Goal: Transaction & Acquisition: Purchase product/service

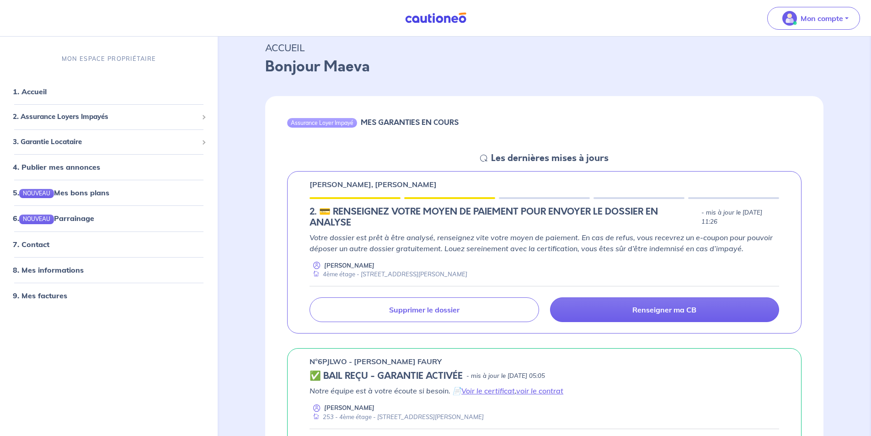
scroll to position [46, 0]
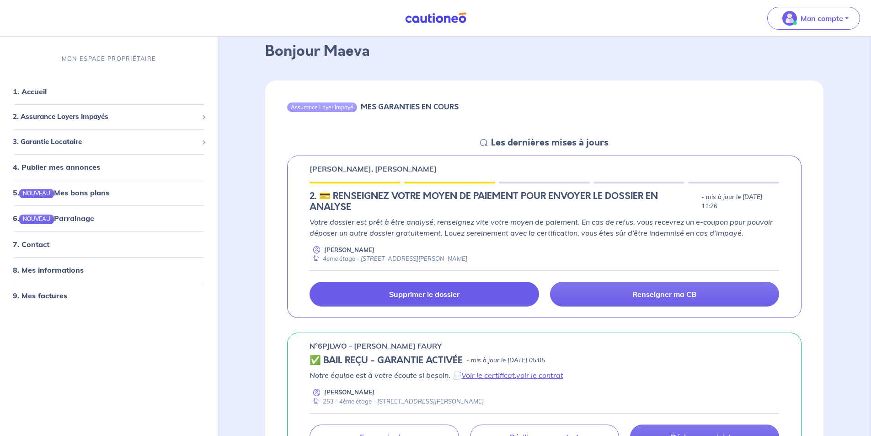
click at [389, 300] on link "Supprimer le dossier" at bounding box center [424, 294] width 229 height 25
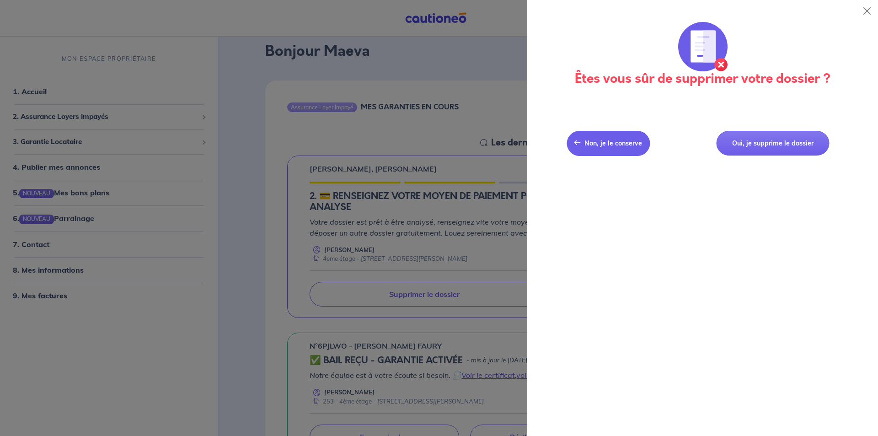
click at [620, 149] on button "Non, je le conserve Non, je le conserve" at bounding box center [608, 143] width 83 height 25
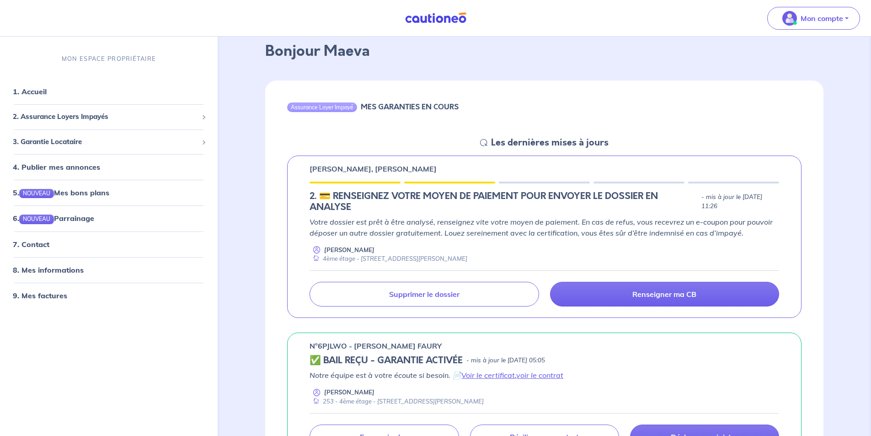
scroll to position [91, 0]
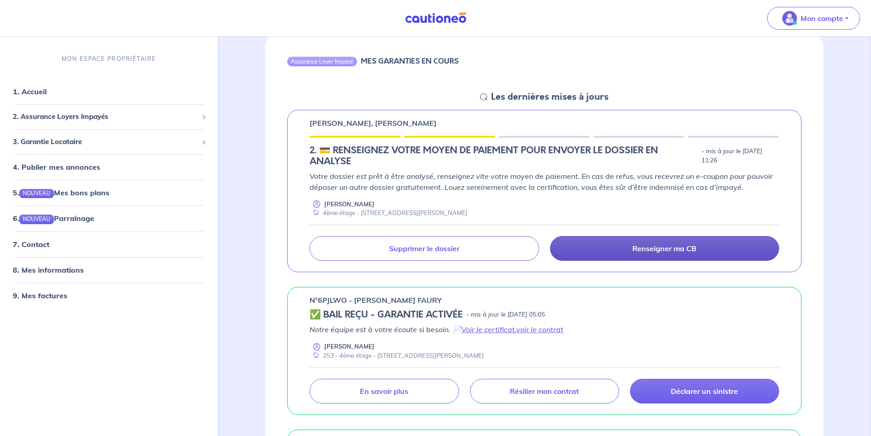
click at [630, 248] on link "Renseigner ma CB" at bounding box center [664, 248] width 229 height 25
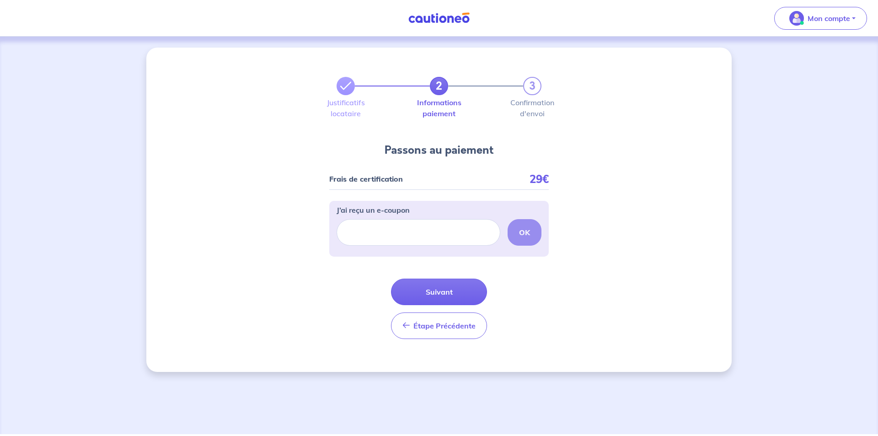
click at [344, 99] on label "Justificatifs locataire" at bounding box center [346, 108] width 18 height 18
click at [441, 327] on span "Étape Précédente" at bounding box center [444, 325] width 62 height 9
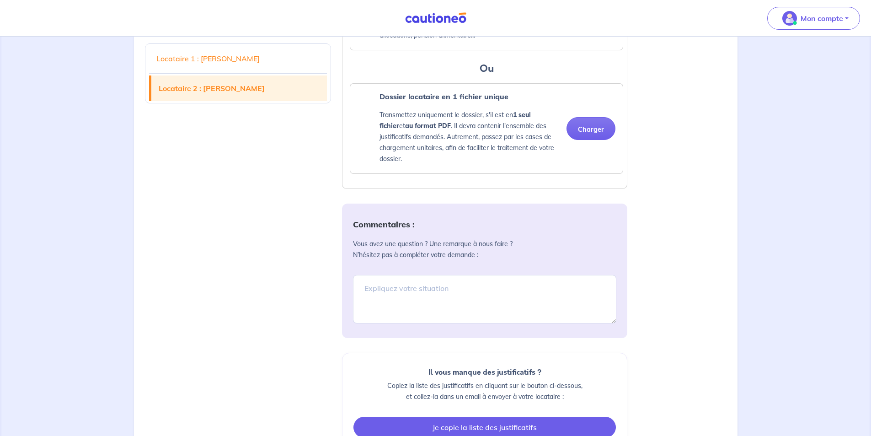
scroll to position [1921, 0]
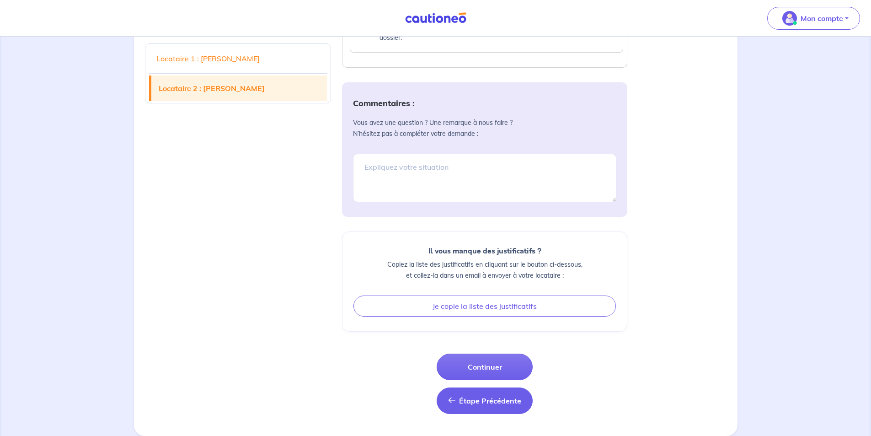
click at [482, 414] on button "Étape Précédente Étape Précédente" at bounding box center [485, 400] width 96 height 27
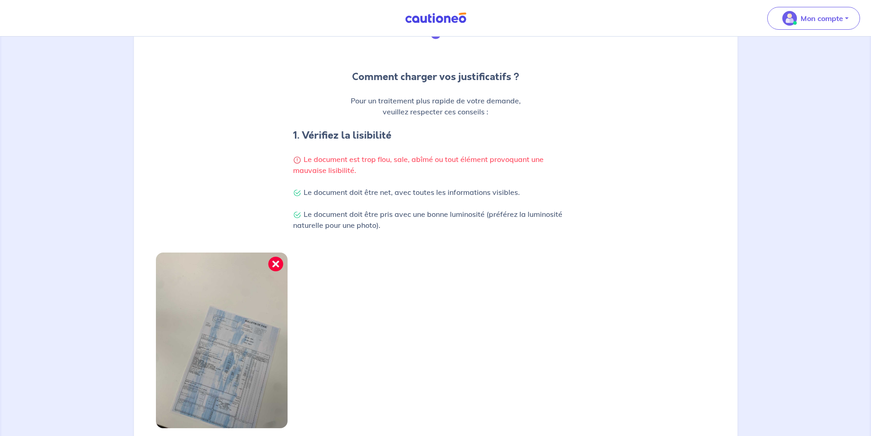
scroll to position [219, 0]
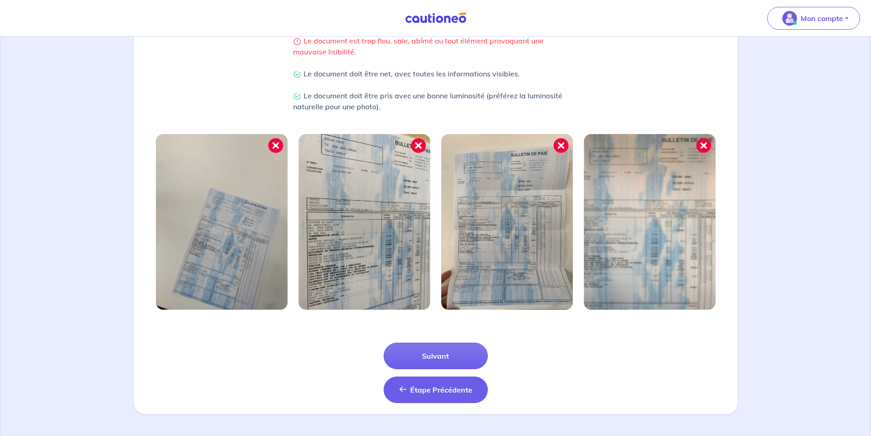
click at [425, 386] on span "Étape Précédente" at bounding box center [441, 389] width 62 height 9
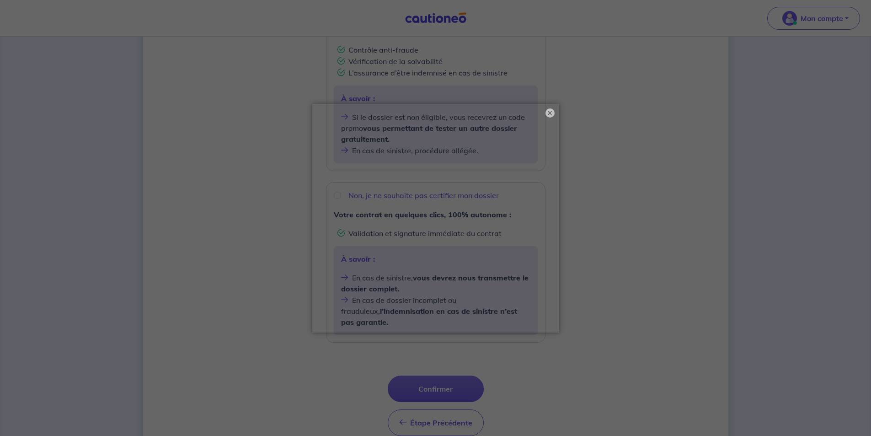
scroll to position [248, 0]
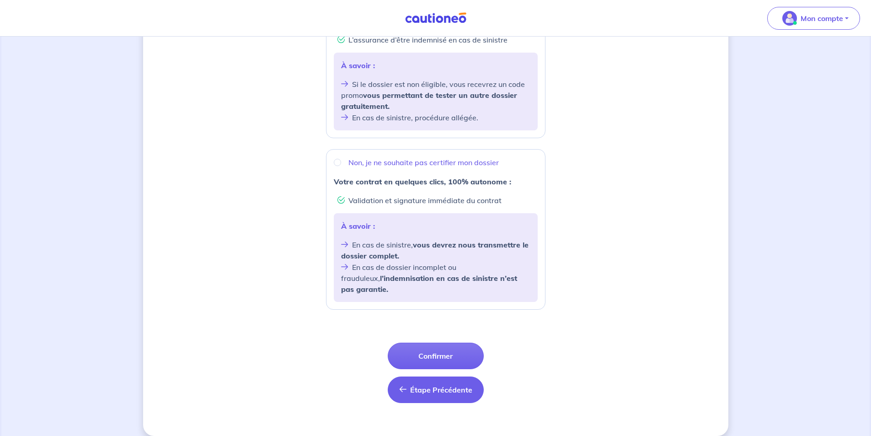
click at [440, 385] on button "Étape Précédente Précédent" at bounding box center [436, 389] width 96 height 27
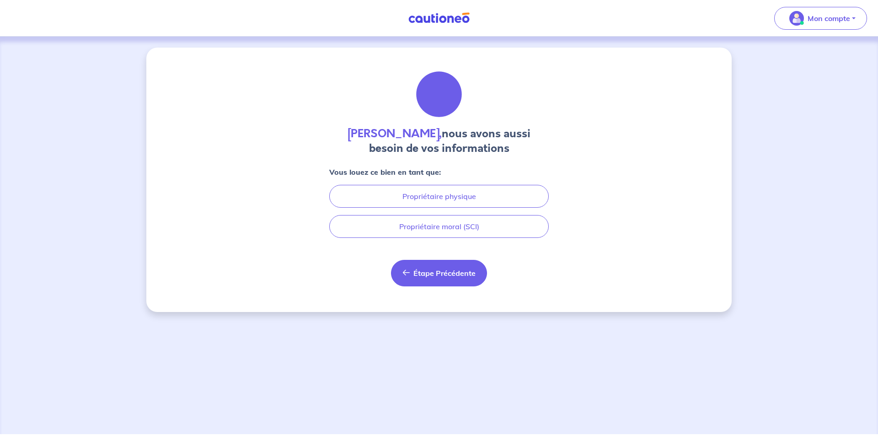
click at [428, 275] on span "Étape Précédente" at bounding box center [444, 272] width 62 height 9
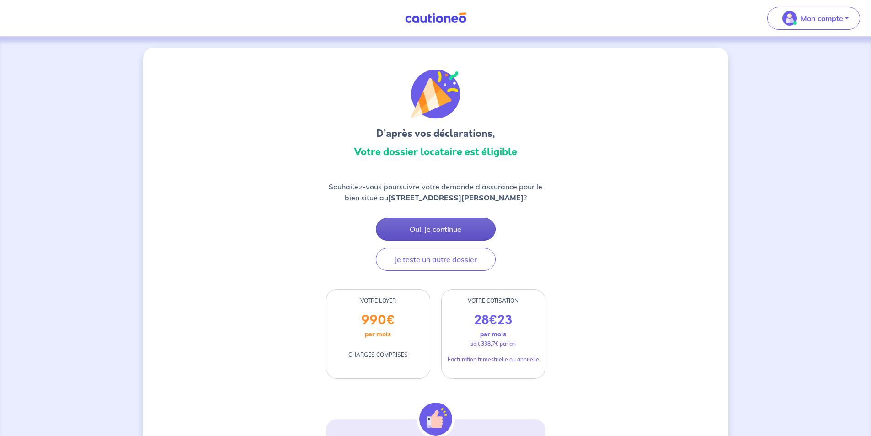
click at [443, 234] on button "Oui, je continue" at bounding box center [436, 229] width 120 height 23
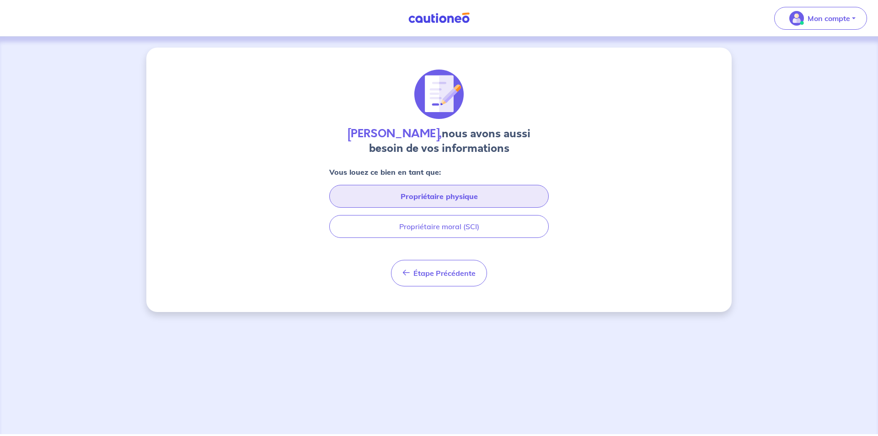
click at [448, 194] on button "Propriétaire physique" at bounding box center [439, 196] width 220 height 23
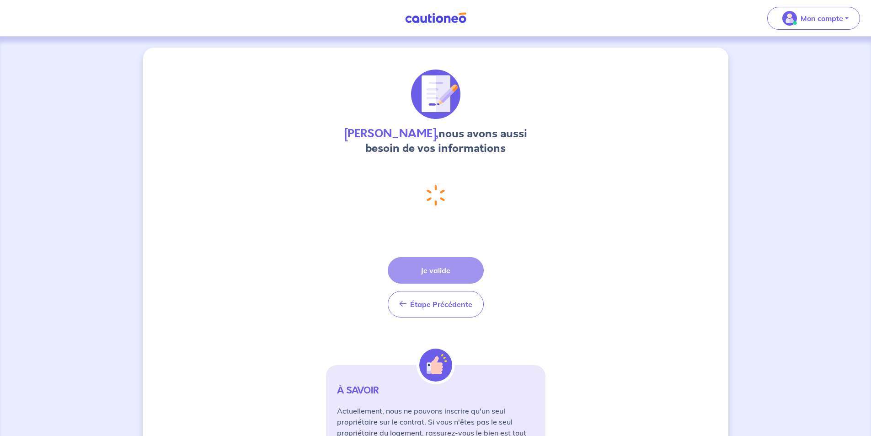
select select "FR"
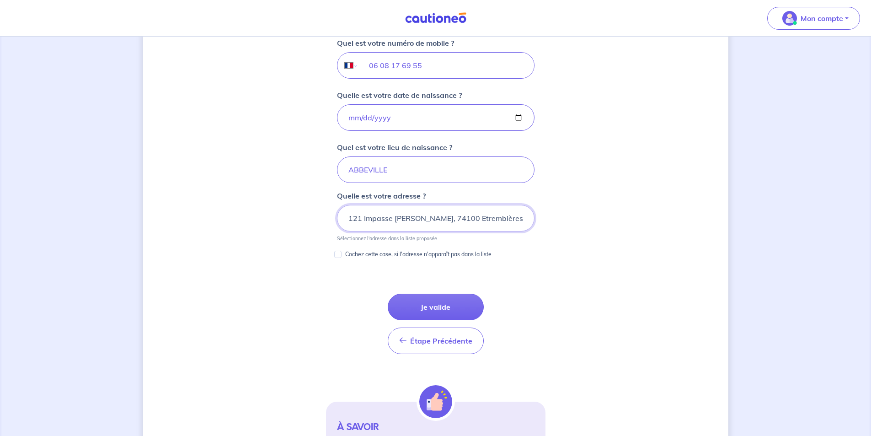
scroll to position [371, 0]
click at [438, 305] on button "Je valide" at bounding box center [436, 306] width 96 height 27
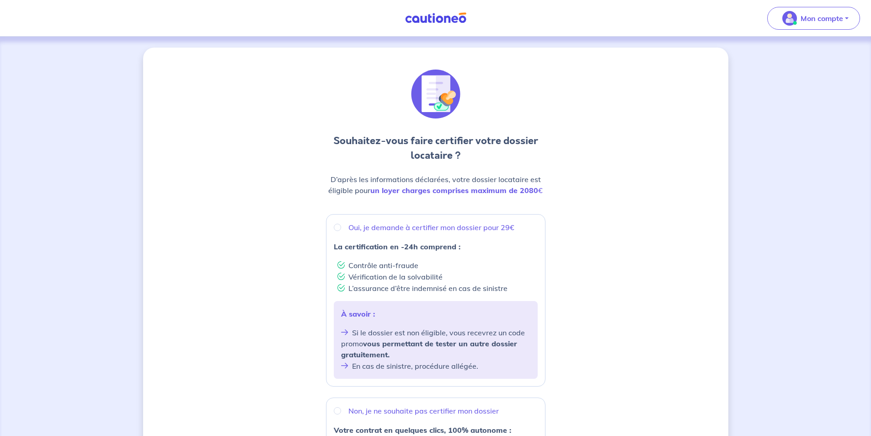
click at [442, 264] on li "Contrôle anti-fraude" at bounding box center [438, 264] width 200 height 11
radio input "true"
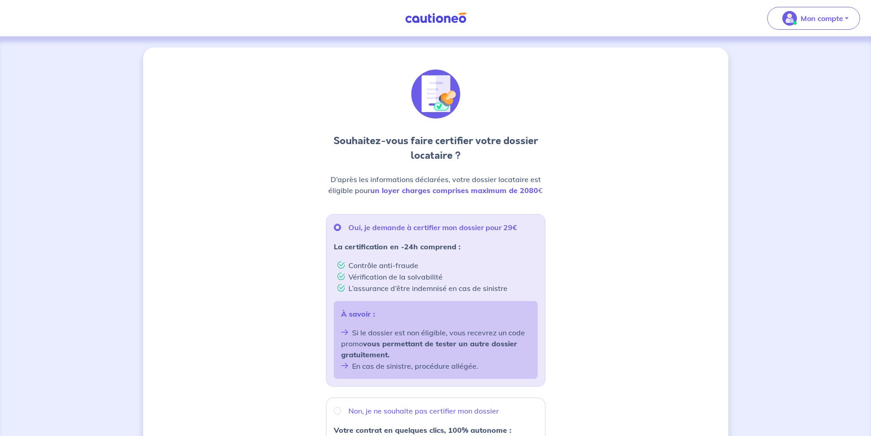
scroll to position [183, 0]
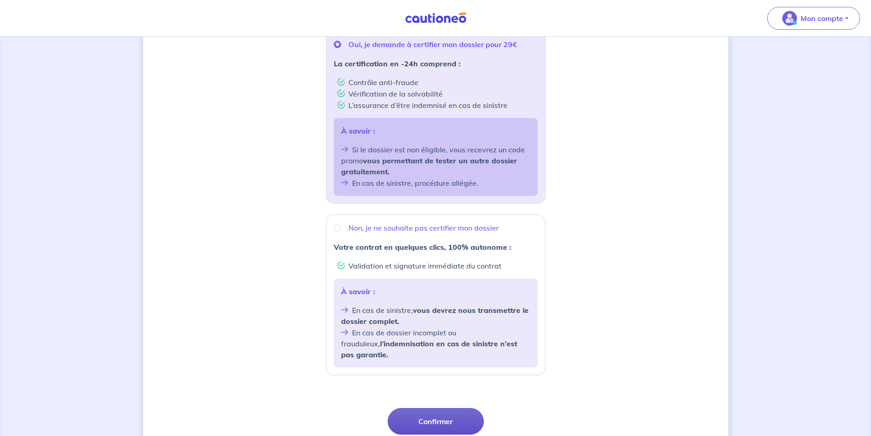
click at [435, 419] on button "Confirmer" at bounding box center [436, 421] width 96 height 27
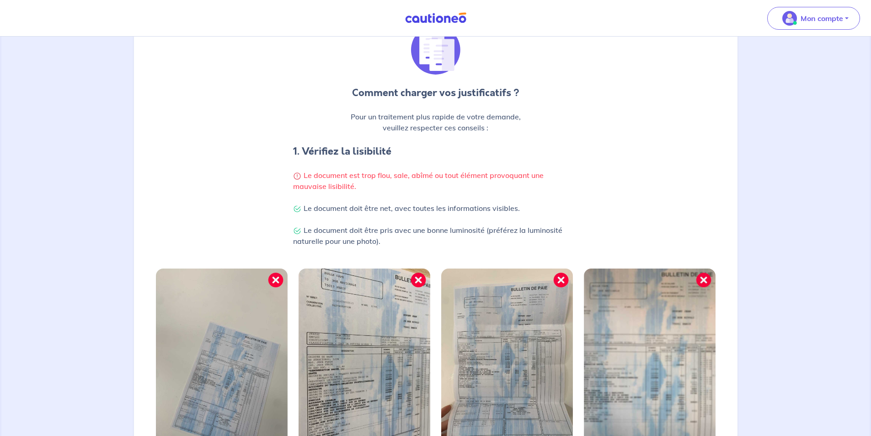
scroll to position [82, 0]
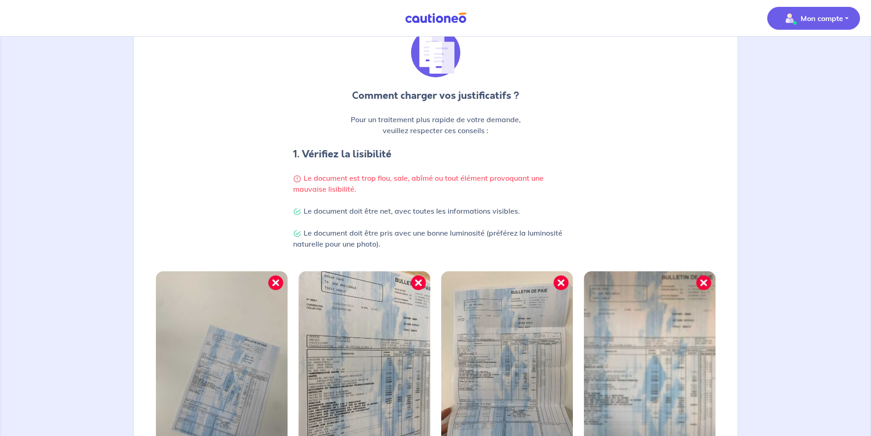
click at [853, 20] on button "Mon compte" at bounding box center [813, 18] width 93 height 23
click at [798, 53] on link "Mes informations" at bounding box center [805, 56] width 74 height 15
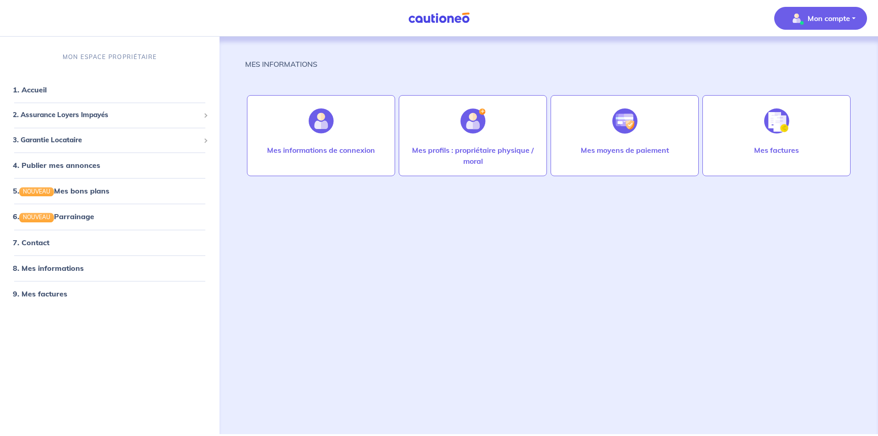
click at [459, 11] on link at bounding box center [439, 18] width 69 height 16
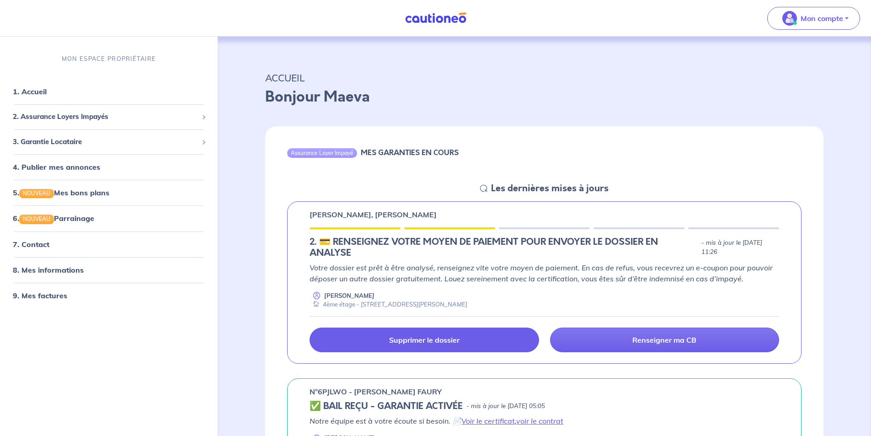
click at [483, 333] on link "Supprimer le dossier" at bounding box center [424, 339] width 229 height 25
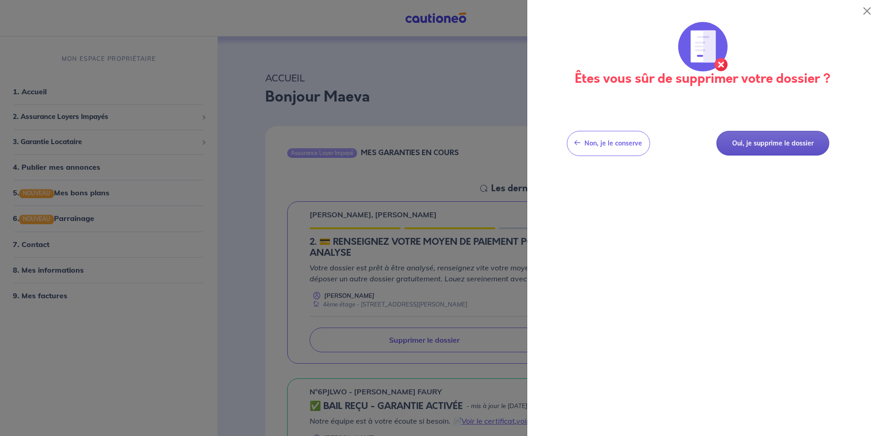
click at [776, 144] on button "Oui, je supprime le dossier" at bounding box center [772, 143] width 113 height 25
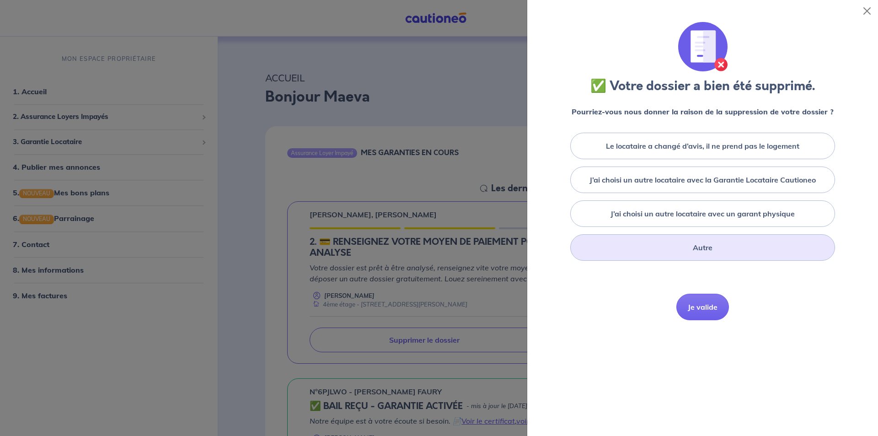
click at [692, 249] on div "Autre" at bounding box center [702, 247] width 265 height 27
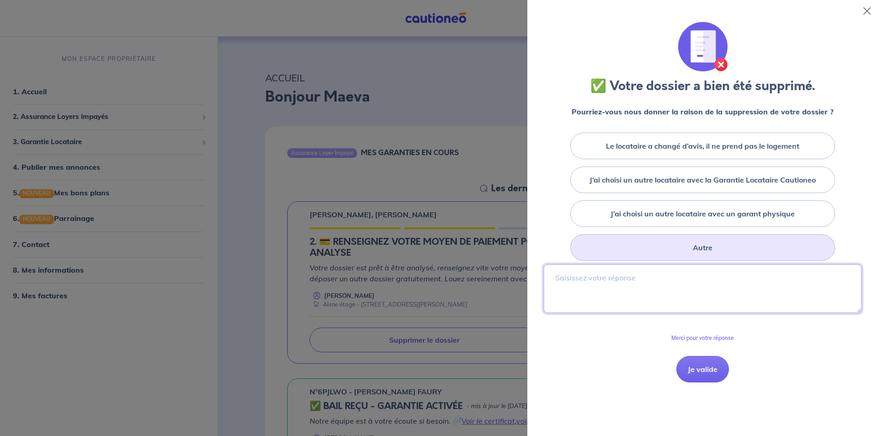
click at [682, 301] on textarea at bounding box center [703, 288] width 318 height 48
click at [694, 367] on button "Je valide" at bounding box center [702, 369] width 53 height 27
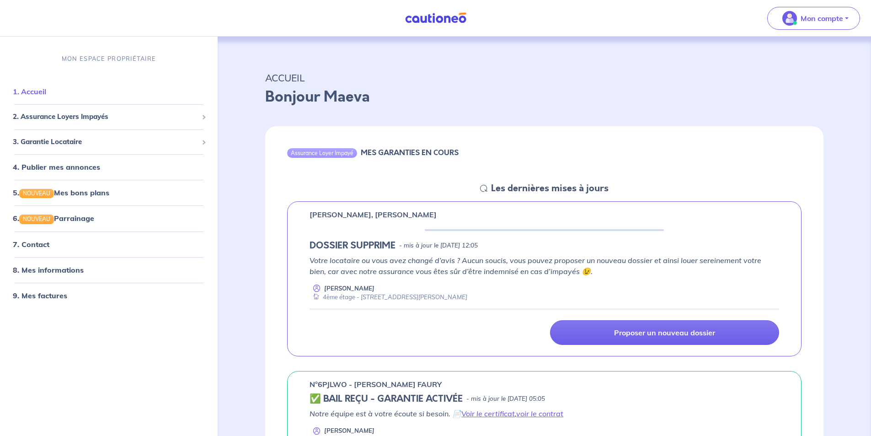
click at [41, 95] on link "1. Accueil" at bounding box center [29, 91] width 33 height 9
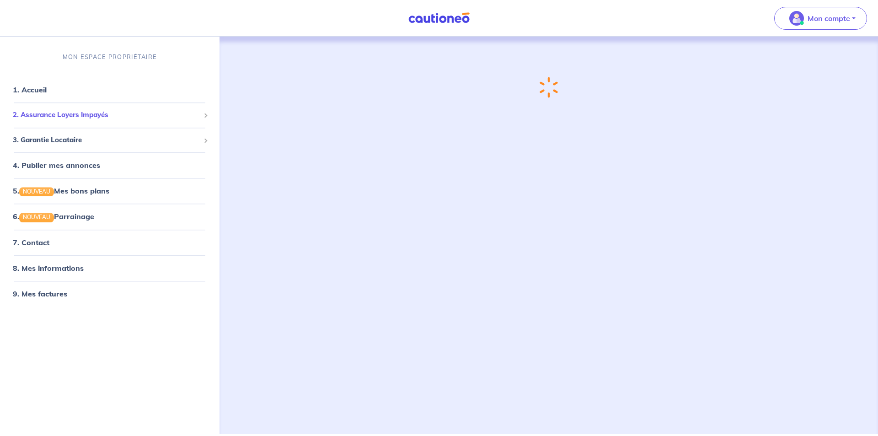
click at [90, 115] on span "2. Assurance Loyers Impayés" at bounding box center [106, 115] width 187 height 11
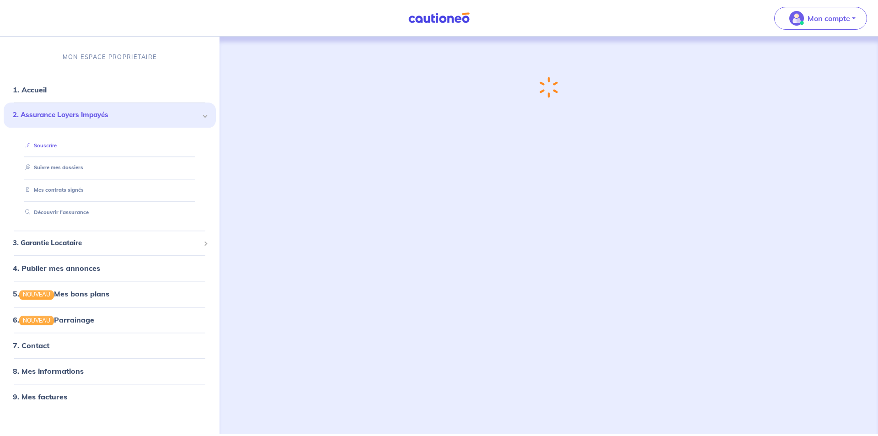
click at [48, 145] on link "Souscrire" at bounding box center [38, 145] width 35 height 6
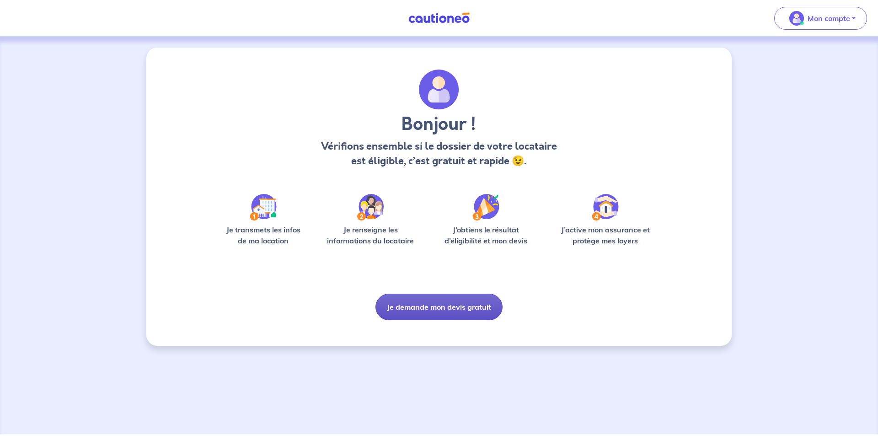
click at [421, 314] on button "Je demande mon devis gratuit" at bounding box center [438, 307] width 127 height 27
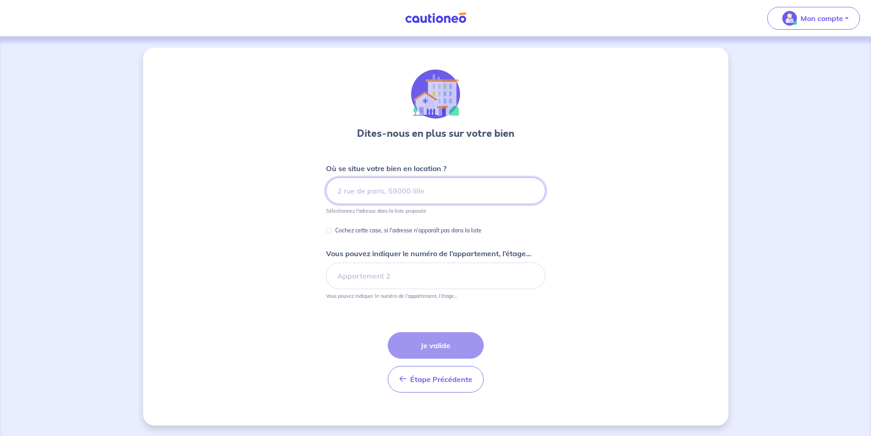
click at [409, 194] on input at bounding box center [436, 190] width 220 height 27
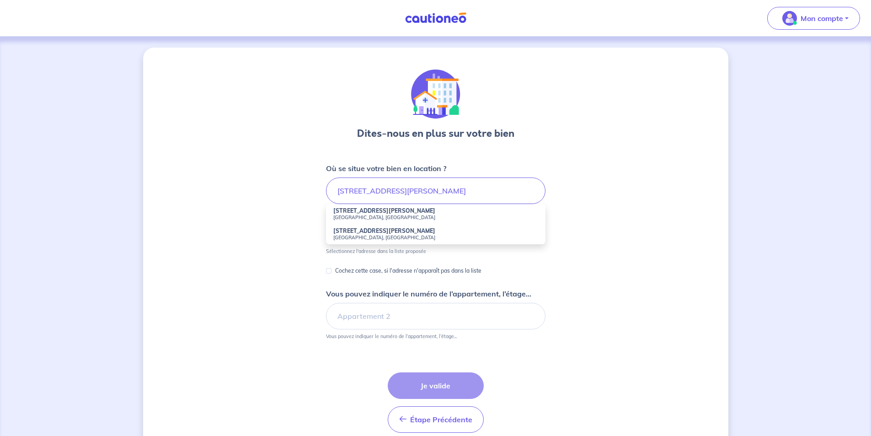
click at [382, 215] on small "Annemasse, France" at bounding box center [435, 217] width 205 height 6
type input "15 Rue Jules Verne, Annemasse, France"
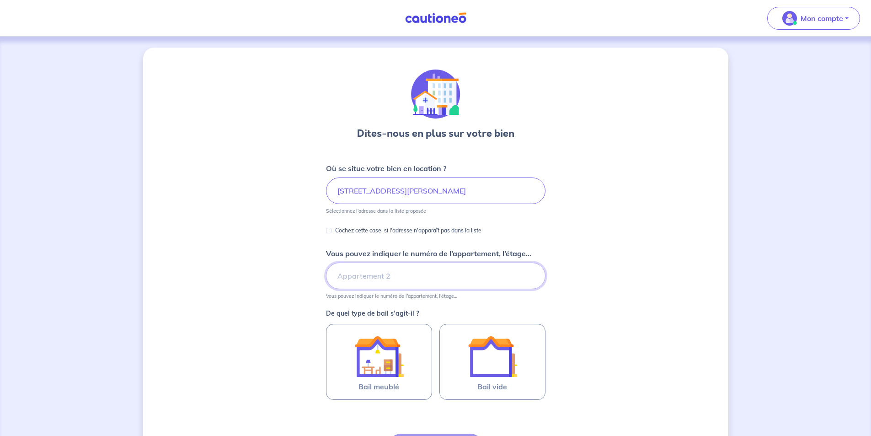
click at [386, 276] on input "Vous pouvez indiquer le numéro de l’appartement, l’étage..." at bounding box center [436, 276] width 220 height 27
drag, startPoint x: 358, startPoint y: 275, endPoint x: 280, endPoint y: 276, distance: 77.8
click at [286, 276] on div "Dites-nous en plus sur votre bien Où se situe votre bien en location ? 15 Rue J…" at bounding box center [435, 287] width 585 height 479
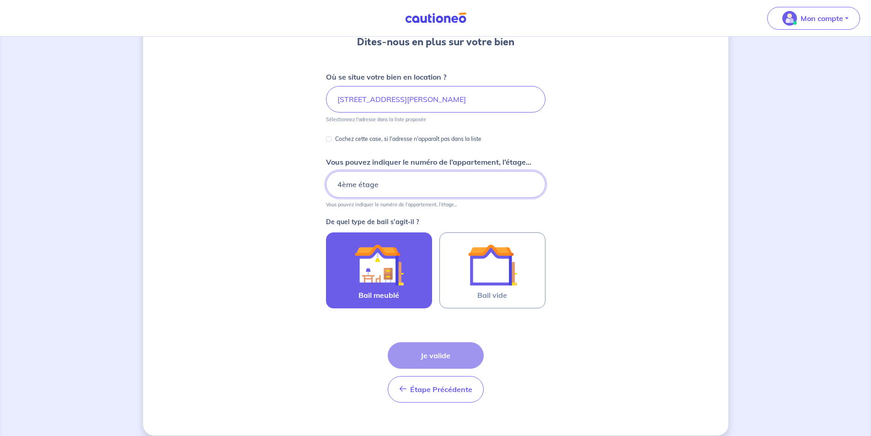
type input "4ème étage"
click at [381, 267] on img at bounding box center [378, 264] width 49 height 49
click at [0, 0] on input "Bail meublé" at bounding box center [0, 0] width 0 height 0
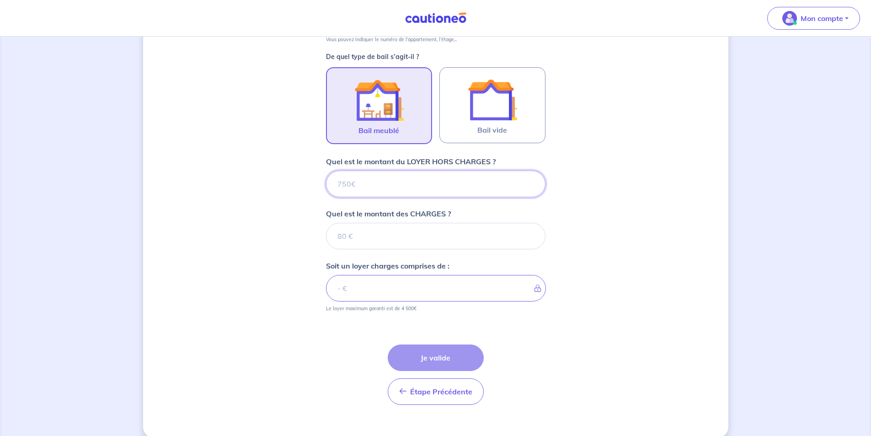
scroll to position [269, 0]
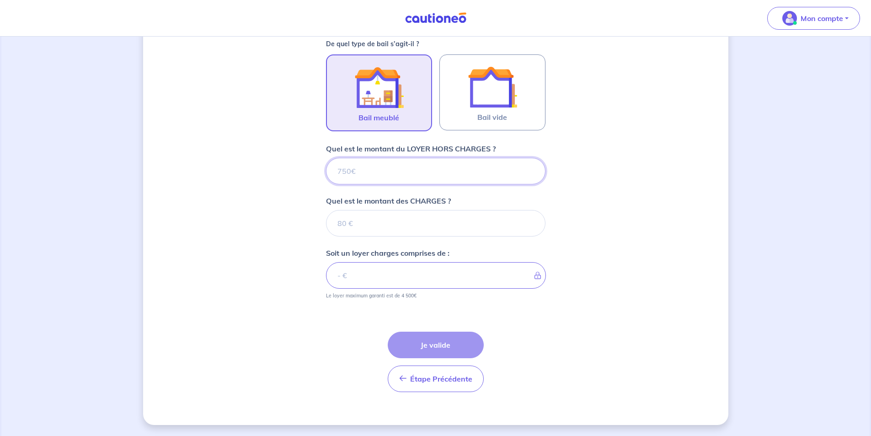
click at [368, 176] on input "Quel est le montant du LOYER HORS CHARGES ?" at bounding box center [436, 171] width 220 height 27
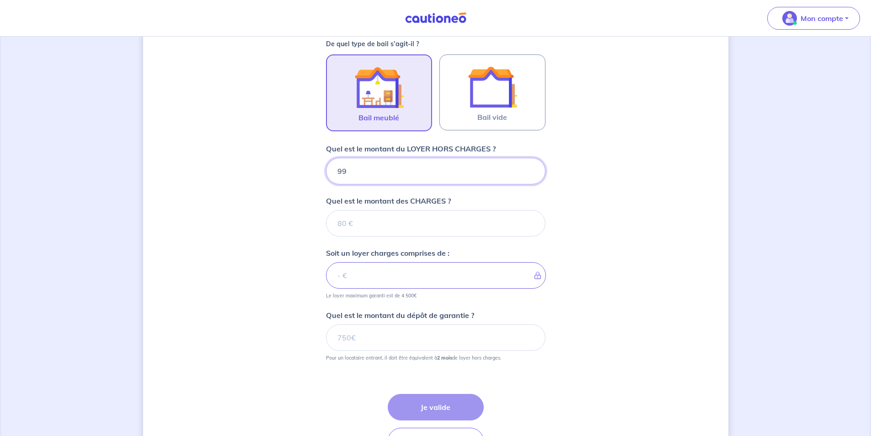
type input "990"
drag, startPoint x: 357, startPoint y: 168, endPoint x: 341, endPoint y: 168, distance: 15.6
click at [341, 168] on input "990" at bounding box center [436, 171] width 220 height 27
type input "900"
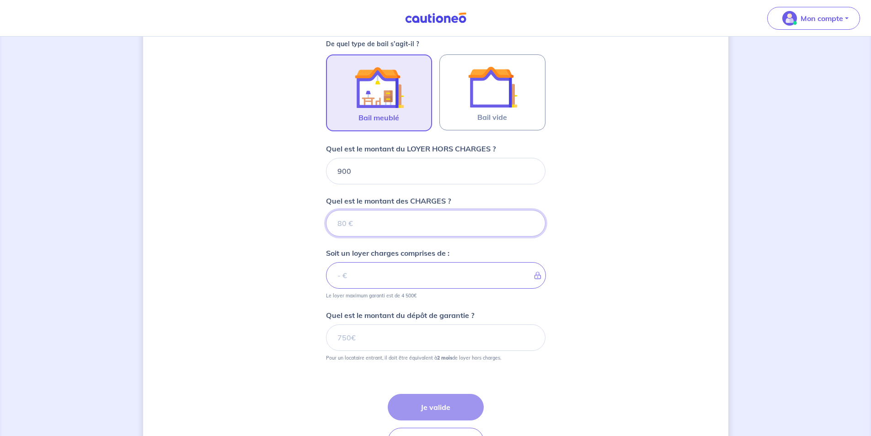
click at [358, 230] on input "Quel est le montant des CHARGES ?" at bounding box center [436, 223] width 220 height 27
type input "90"
type input "990"
type input "90"
click at [367, 345] on input "Quel est le montant du dépôt de garantie ?" at bounding box center [436, 337] width 220 height 27
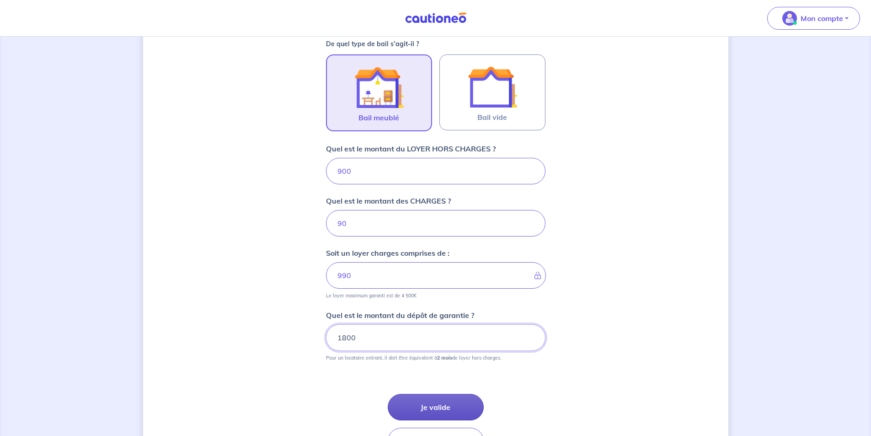
type input "1800"
click at [433, 403] on button "Je valide" at bounding box center [436, 407] width 96 height 27
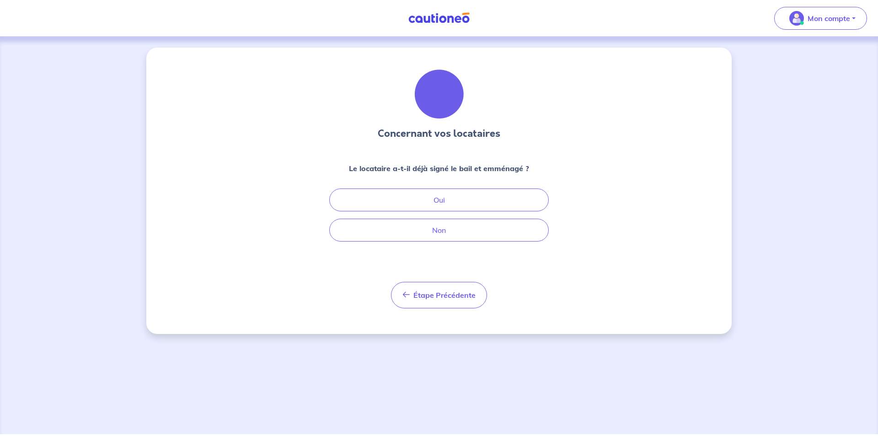
click at [411, 242] on div "Concernant vos locataires Le locataire a-t-il déjà signé le bail et emménagé ? …" at bounding box center [439, 189] width 220 height 239
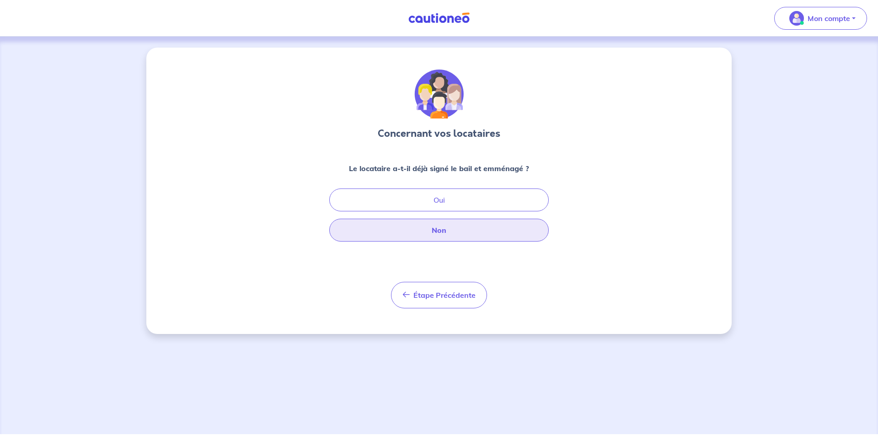
click at [410, 233] on button "Non" at bounding box center [439, 230] width 220 height 23
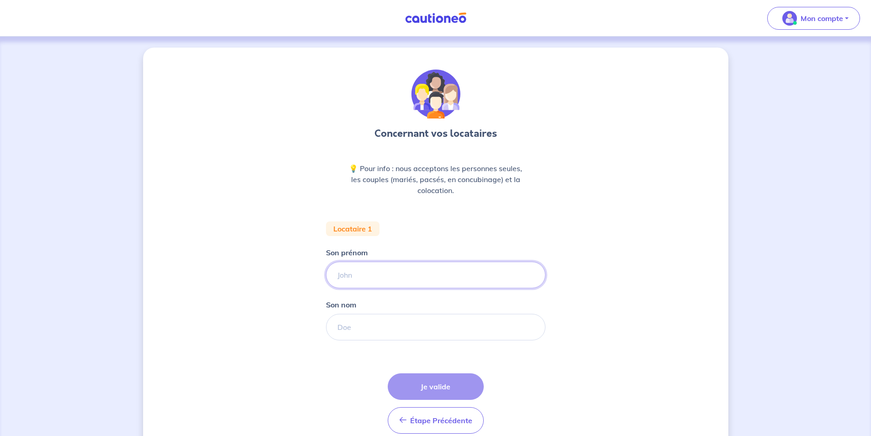
click at [382, 272] on input "Son prénom" at bounding box center [436, 275] width 220 height 27
type input "RAPHAEL"
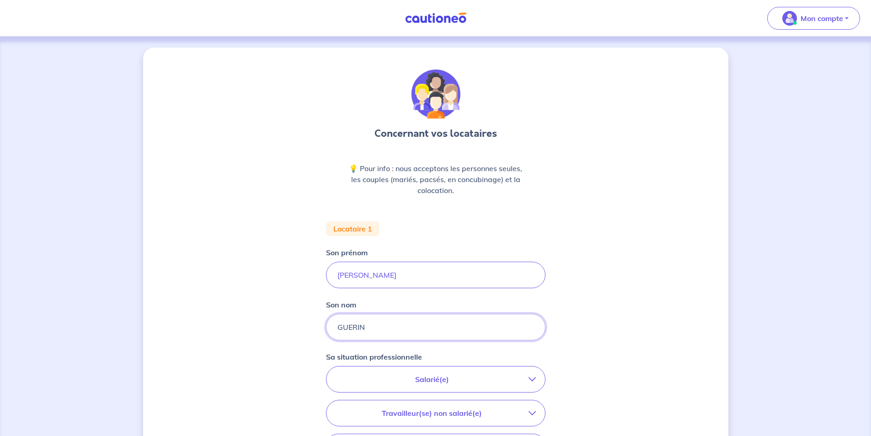
type input "GUERIN"
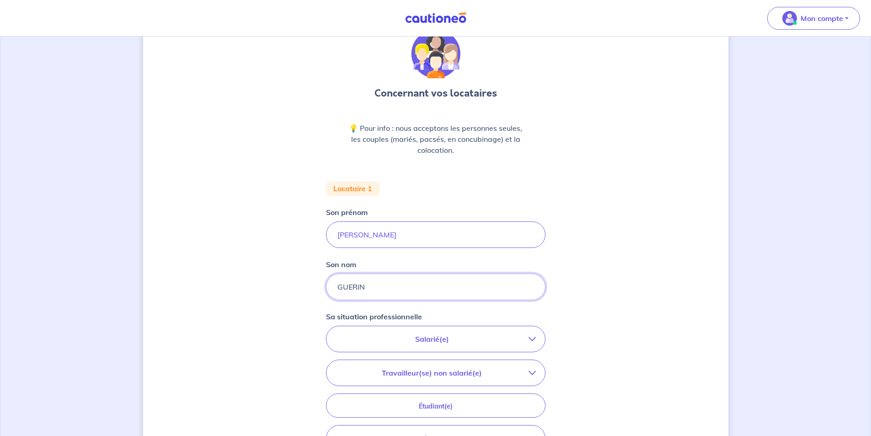
scroll to position [91, 0]
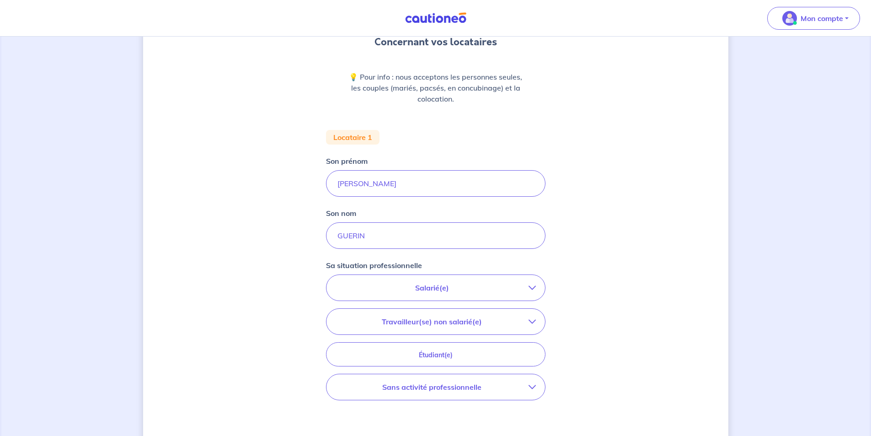
click at [394, 285] on p "Salarié(e)" at bounding box center [432, 287] width 193 height 11
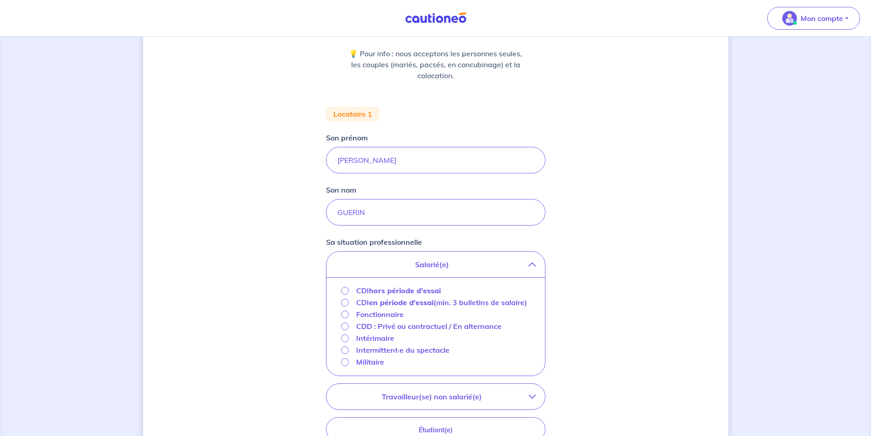
scroll to position [137, 0]
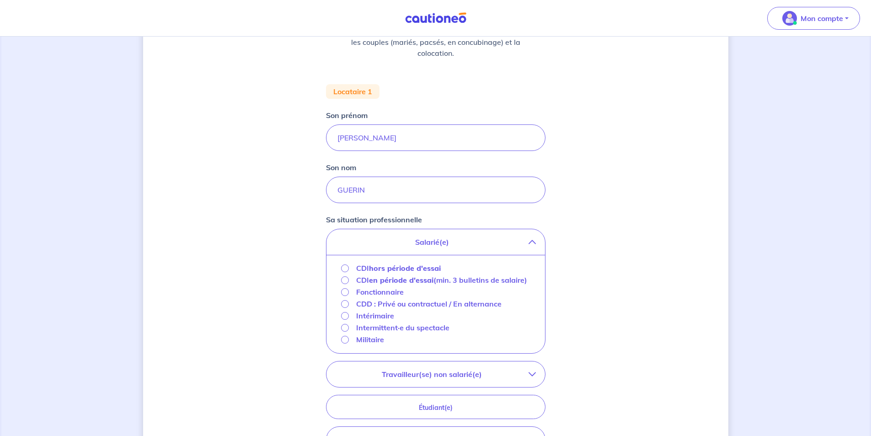
drag, startPoint x: 386, startPoint y: 257, endPoint x: 386, endPoint y: 250, distance: 7.3
click at [386, 254] on div "Salarié(e) CDI hors période d'essai CDI en période d'essai (min. 3 bulletins de…" at bounding box center [436, 291] width 220 height 125
click at [384, 271] on strong "hors période d'essai" at bounding box center [405, 267] width 72 height 9
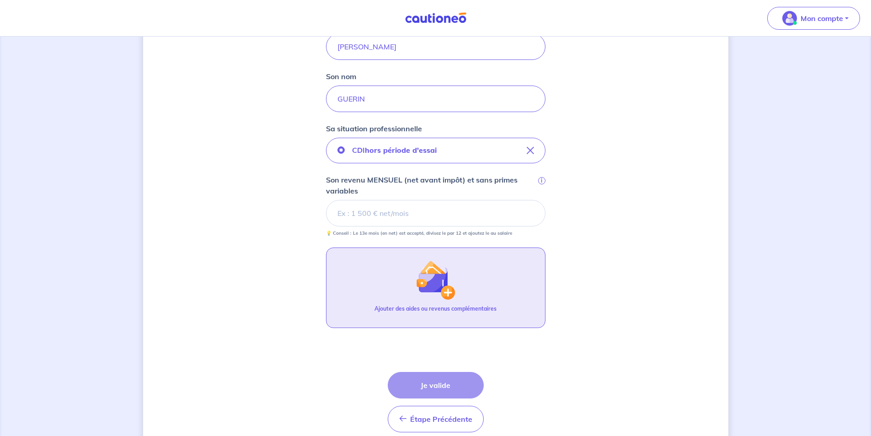
scroll to position [229, 0]
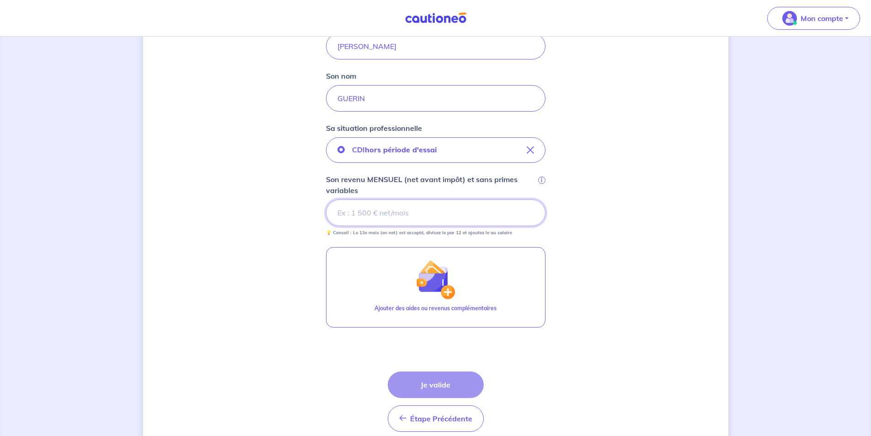
click at [381, 214] on input "Son revenu MENSUEL (net avant impôt) et sans primes variables i" at bounding box center [436, 212] width 220 height 27
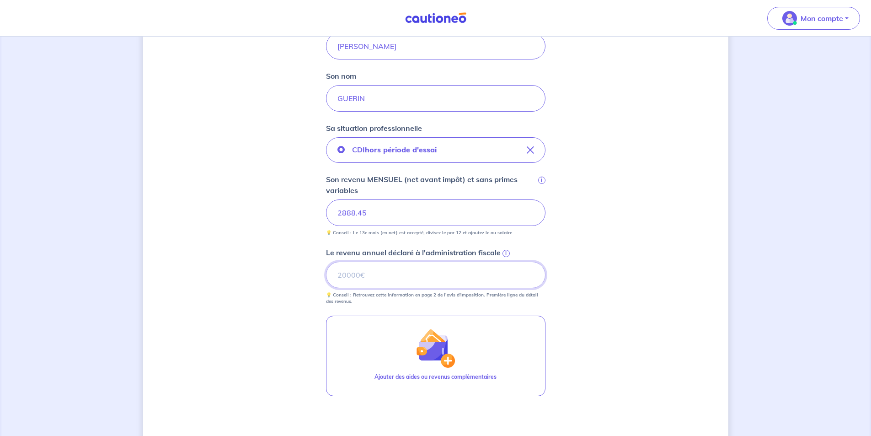
click at [392, 274] on input "Le revenu annuel déclaré à l'administration fiscale i" at bounding box center [436, 275] width 220 height 27
click at [354, 275] on input "Le revenu annuel déclaré à l'administration fiscale i" at bounding box center [436, 275] width 220 height 27
type input "17746"
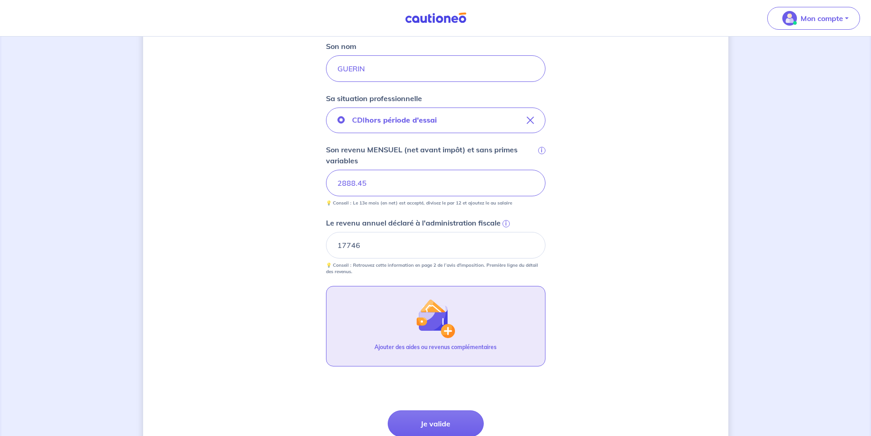
scroll to position [274, 0]
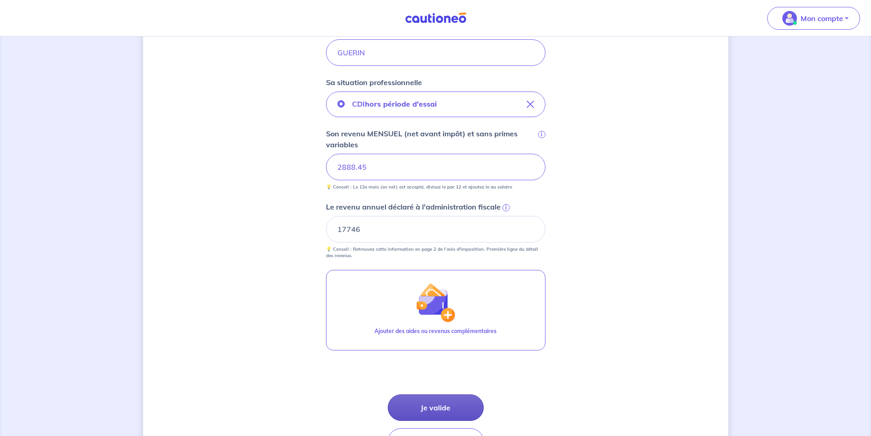
click at [434, 410] on button "Je valide" at bounding box center [436, 407] width 96 height 27
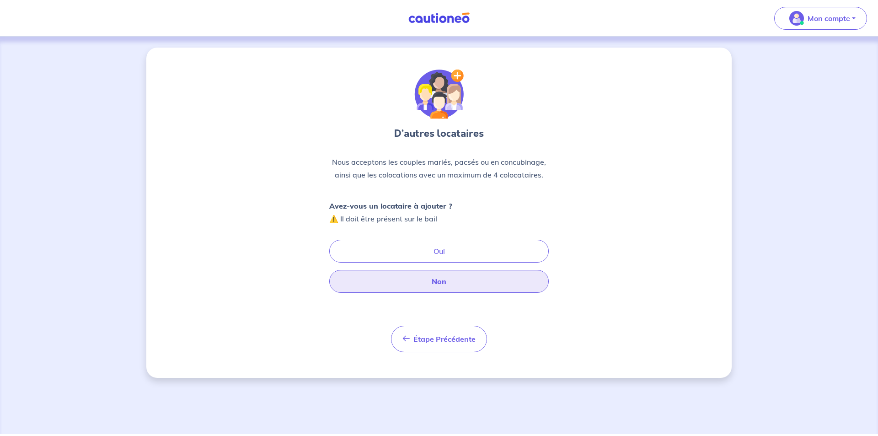
click at [430, 278] on button "Non" at bounding box center [439, 281] width 220 height 23
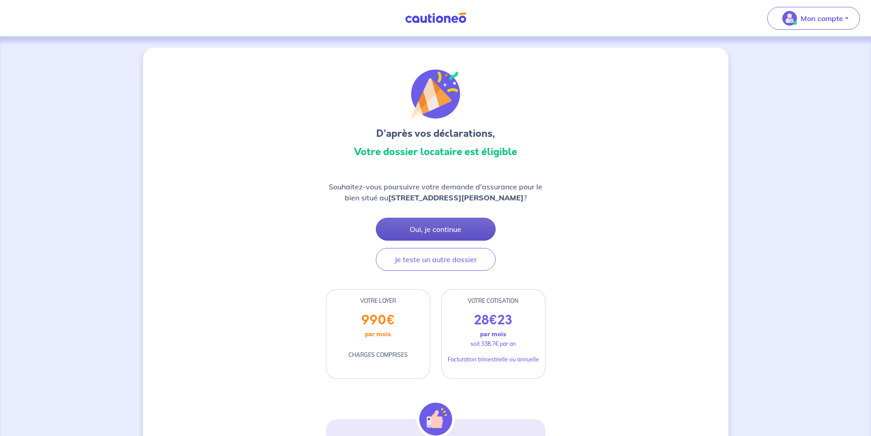
click at [429, 232] on button "Oui, je continue" at bounding box center [436, 229] width 120 height 23
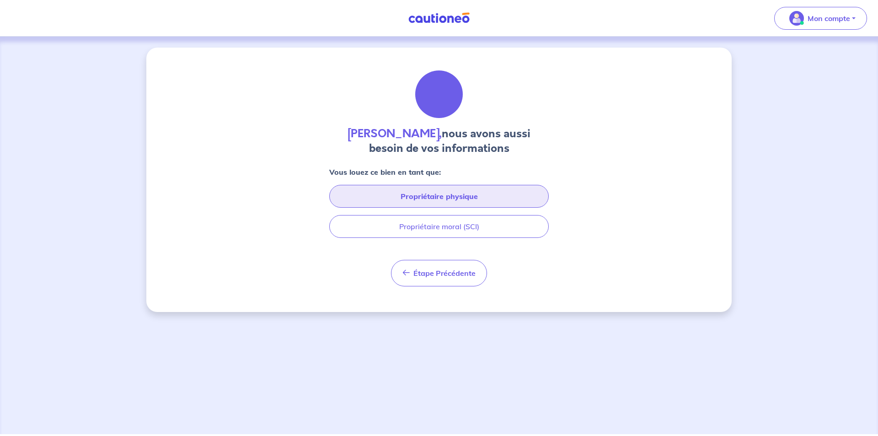
click at [433, 203] on button "Propriétaire physique" at bounding box center [439, 196] width 220 height 23
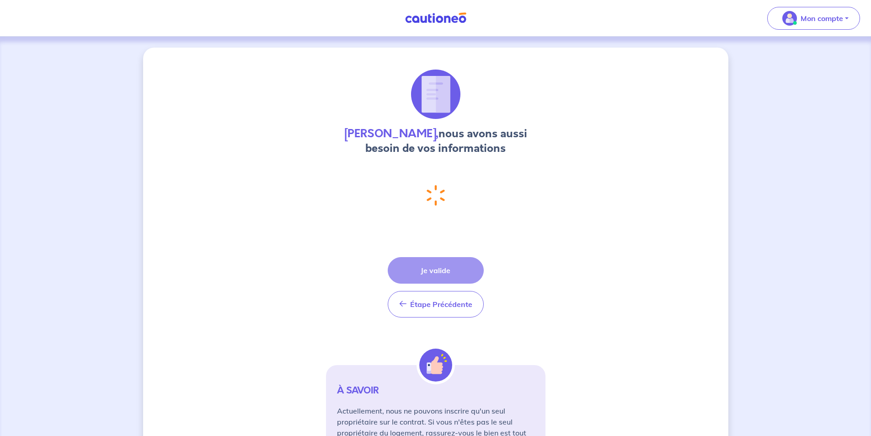
select select "FR"
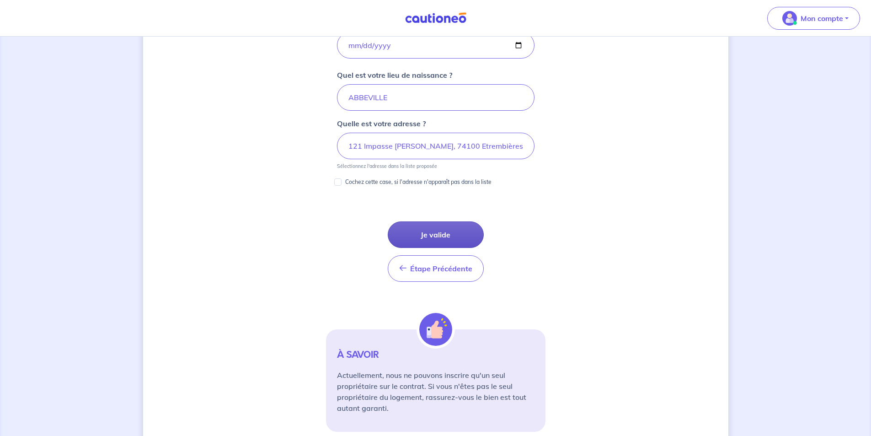
click at [427, 232] on button "Je valide" at bounding box center [436, 234] width 96 height 27
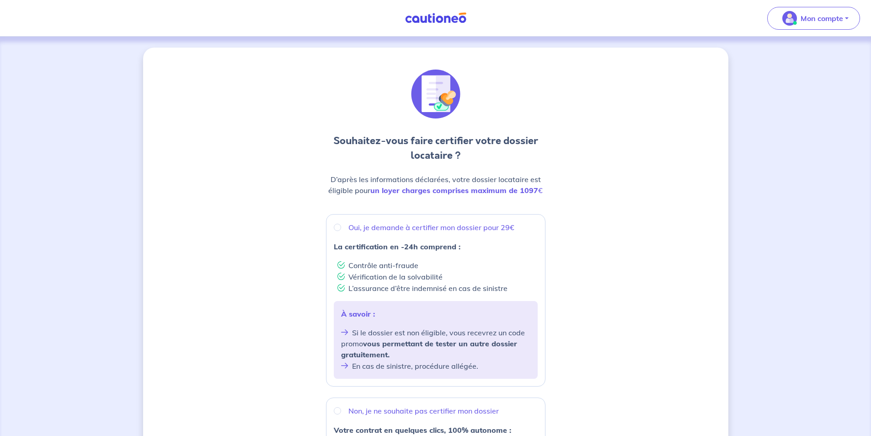
click at [402, 227] on p "Oui, je demande à certifier mon dossier pour 29€" at bounding box center [432, 227] width 166 height 11
click at [341, 227] on input "Oui, je demande à certifier mon dossier pour 29€" at bounding box center [337, 227] width 7 height 7
radio input "true"
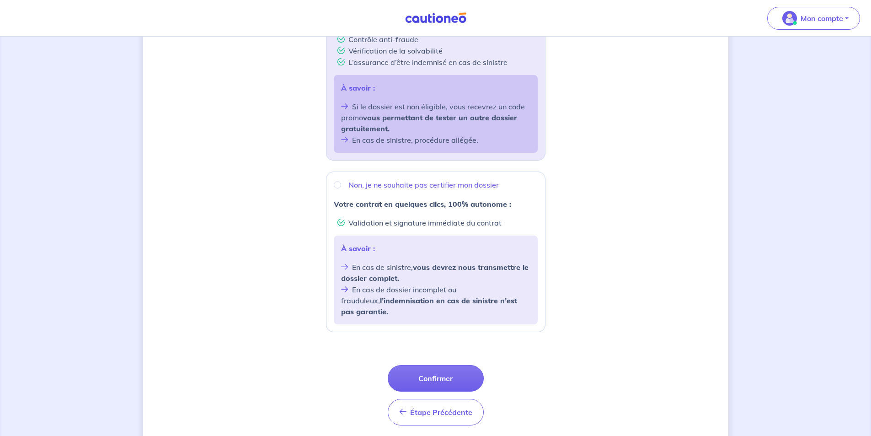
scroll to position [229, 0]
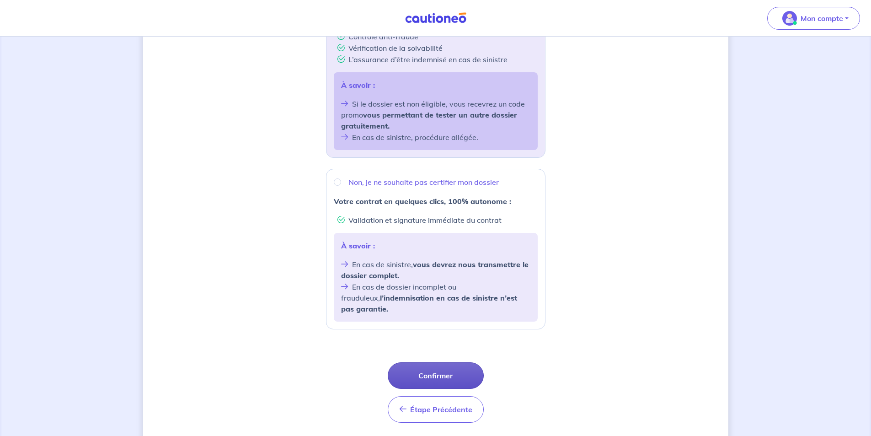
click at [456, 366] on button "Confirmer" at bounding box center [436, 375] width 96 height 27
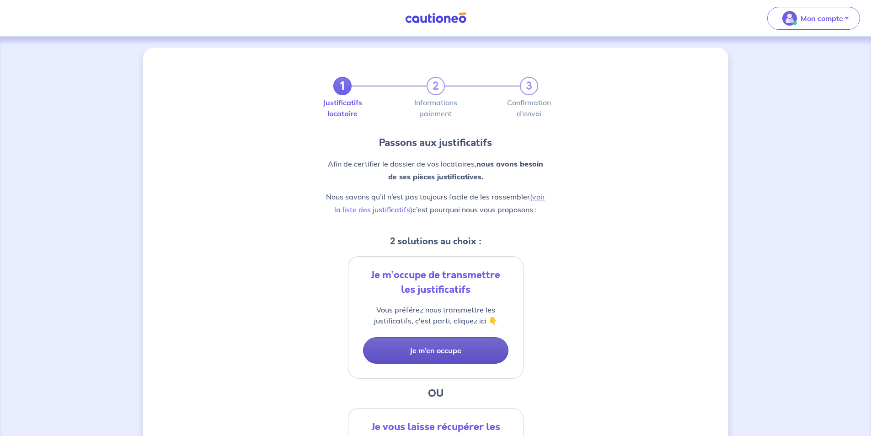
click at [454, 351] on button "Je m’en occupe" at bounding box center [435, 350] width 145 height 27
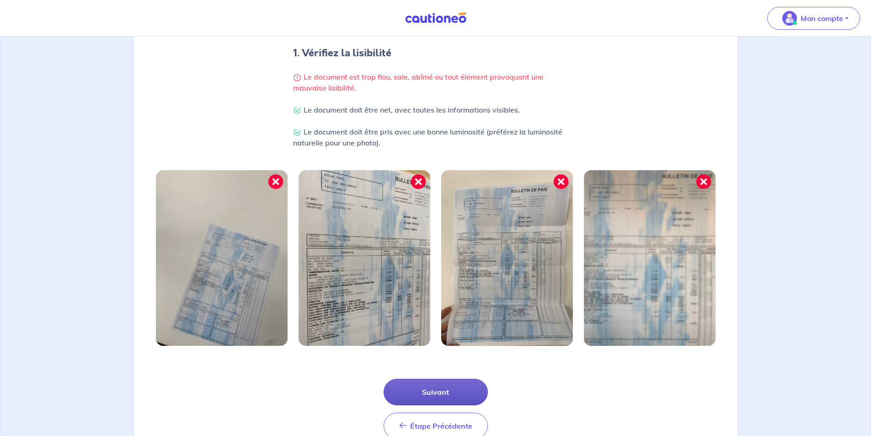
click at [452, 387] on button "Suivant" at bounding box center [436, 392] width 104 height 27
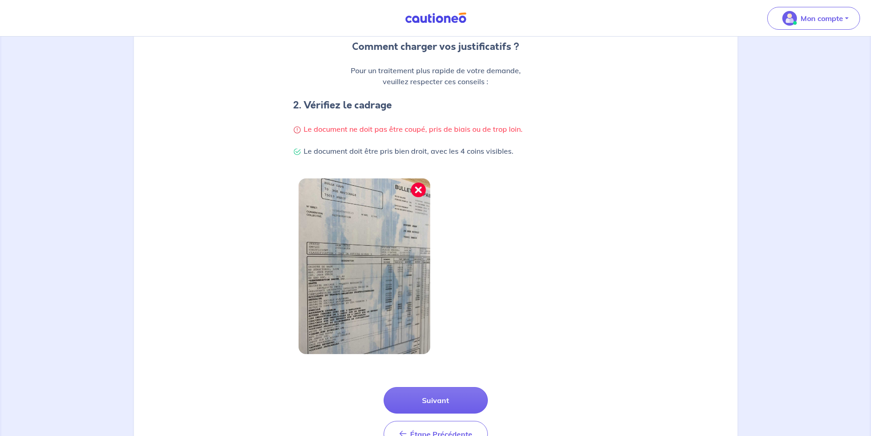
scroll to position [137, 0]
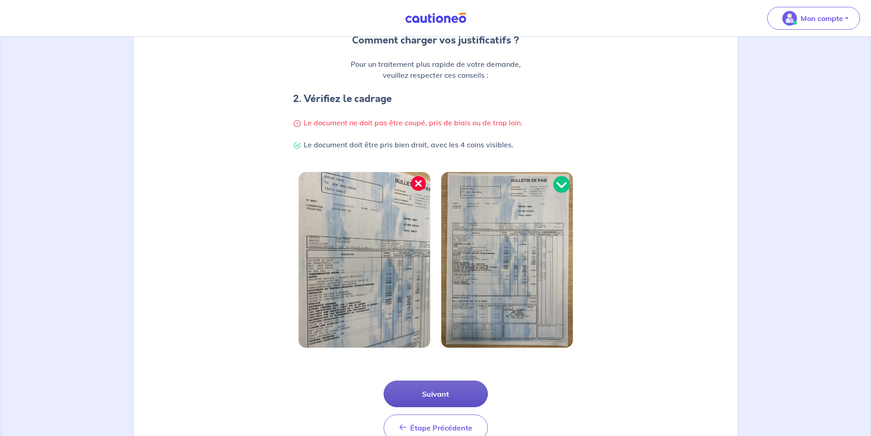
click at [424, 392] on button "Suivant" at bounding box center [436, 394] width 104 height 27
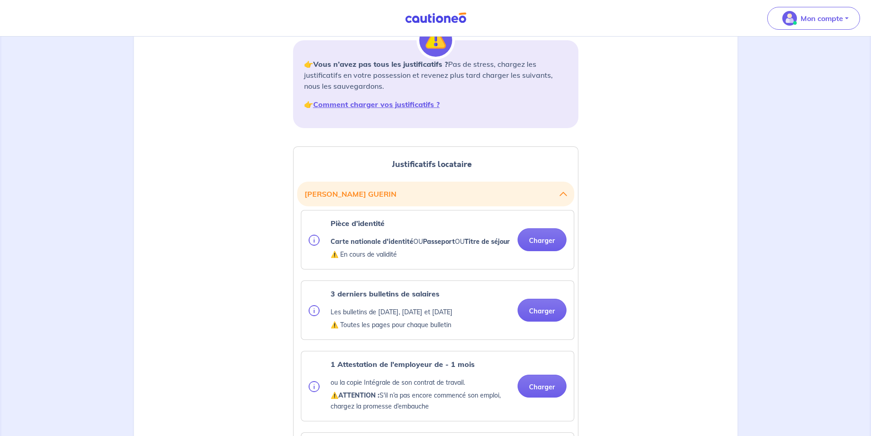
scroll to position [137, 0]
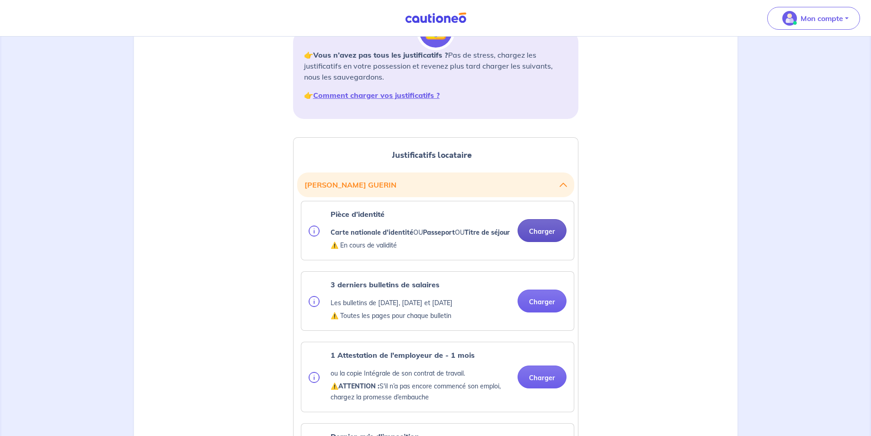
click at [534, 237] on button "Charger" at bounding box center [542, 230] width 49 height 23
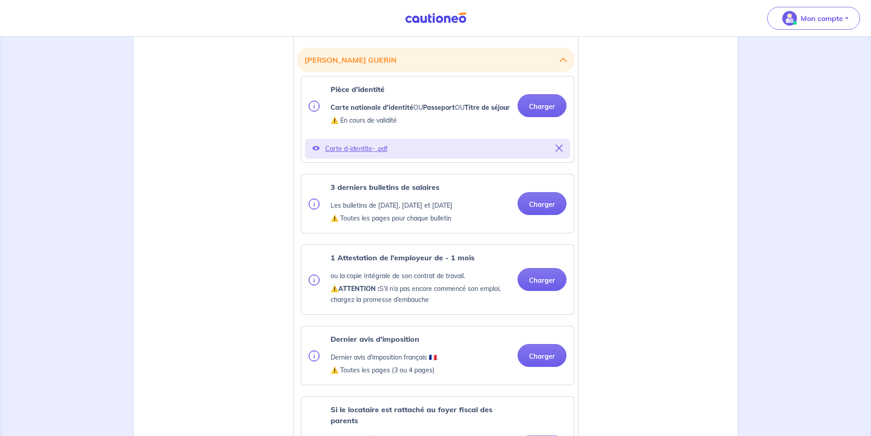
scroll to position [274, 0]
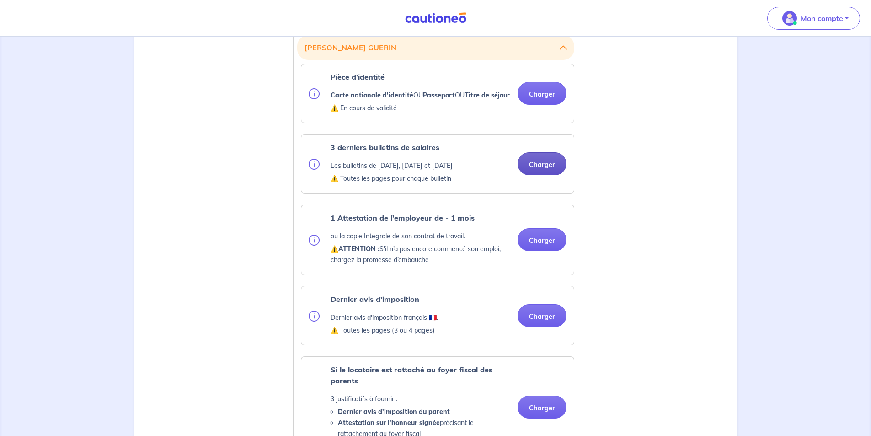
click at [542, 175] on button "Charger" at bounding box center [542, 163] width 49 height 23
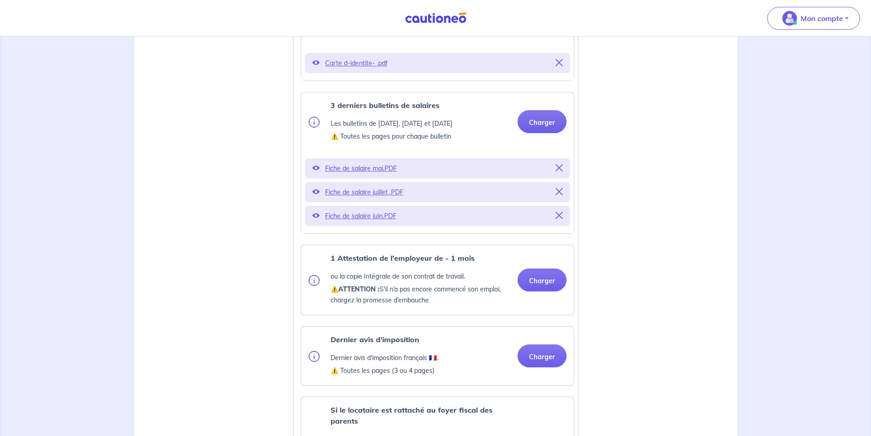
scroll to position [366, 0]
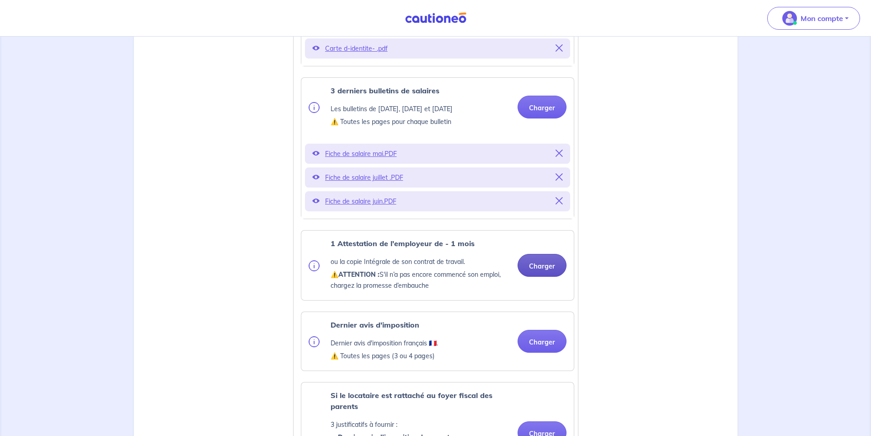
click at [552, 272] on button "Charger" at bounding box center [542, 265] width 49 height 23
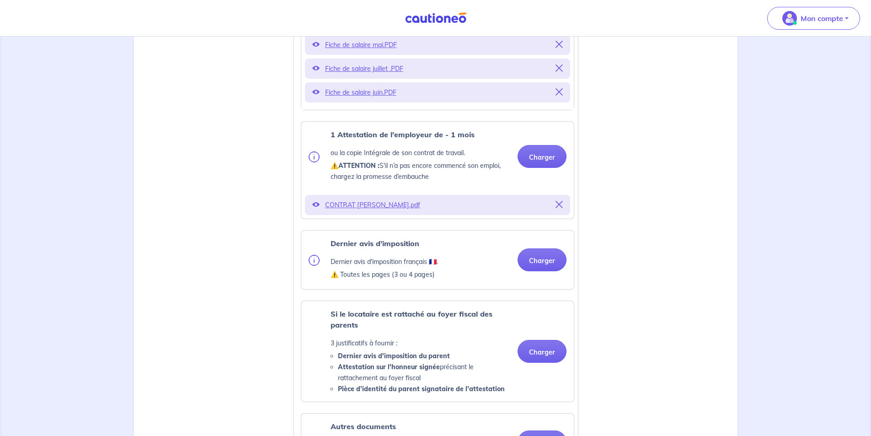
scroll to position [503, 0]
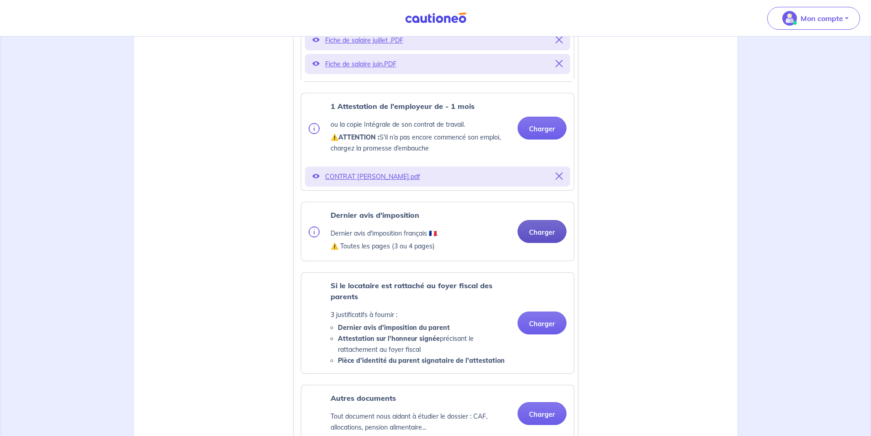
click at [535, 241] on button "Charger" at bounding box center [542, 231] width 49 height 23
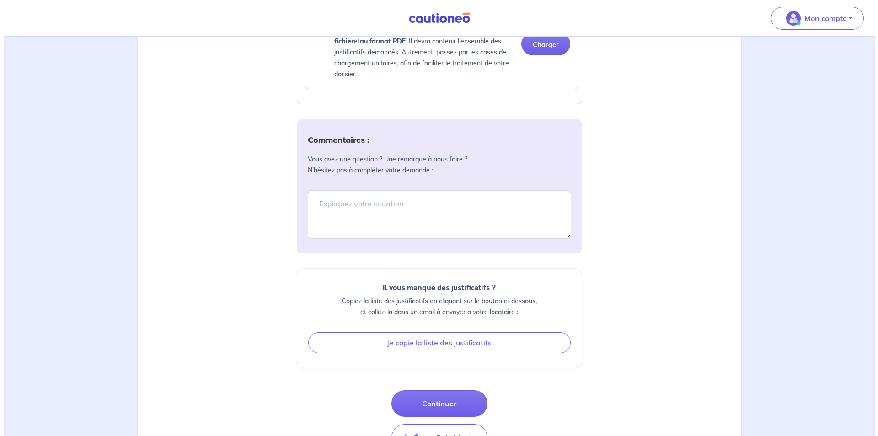
scroll to position [1024, 0]
click at [423, 409] on button "Continuer" at bounding box center [436, 401] width 96 height 27
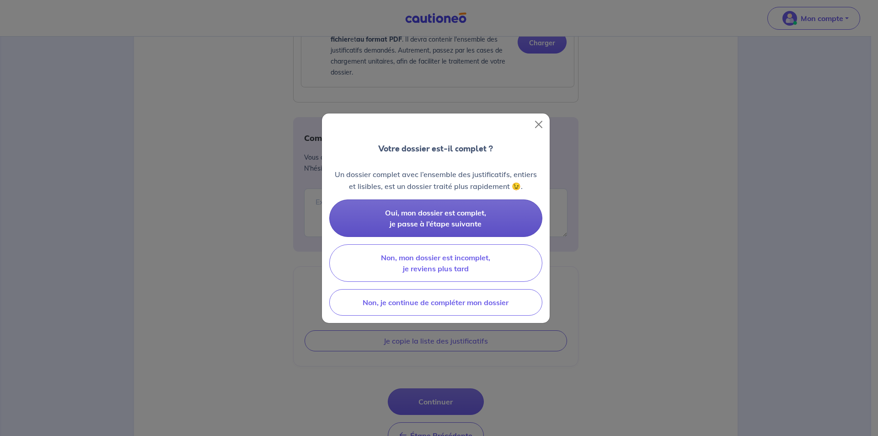
click at [449, 229] on button "Oui, mon dossier est complet, je passe à l’étape suivante" at bounding box center [435, 218] width 213 height 38
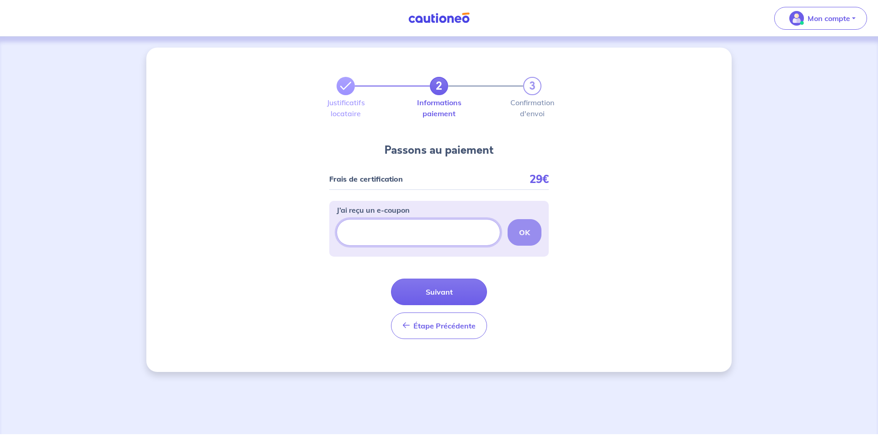
click at [449, 229] on input "J’ai reçu un e-coupon" at bounding box center [419, 232] width 164 height 27
paste input "ECOUPON-EC52E2E3"
click at [536, 236] on button "OK" at bounding box center [525, 232] width 34 height 27
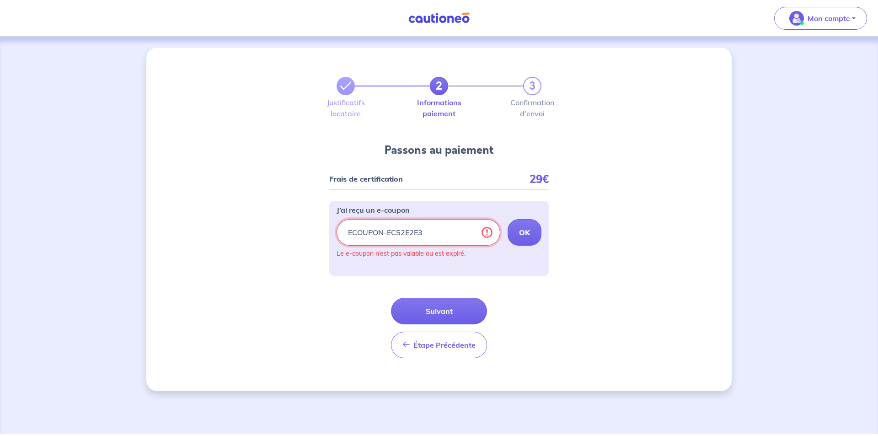
drag, startPoint x: 432, startPoint y: 235, endPoint x: 331, endPoint y: 237, distance: 101.1
click at [331, 237] on div "J’ai reçu un e-coupon ECOUPON-EC52E2E3 OK Le e-coupon n’est pas valable ou est …" at bounding box center [439, 238] width 220 height 75
paste input "C60DEF23"
type input "ECOUPON-C60DEF23"
click at [526, 229] on strong "OK" at bounding box center [524, 232] width 11 height 9
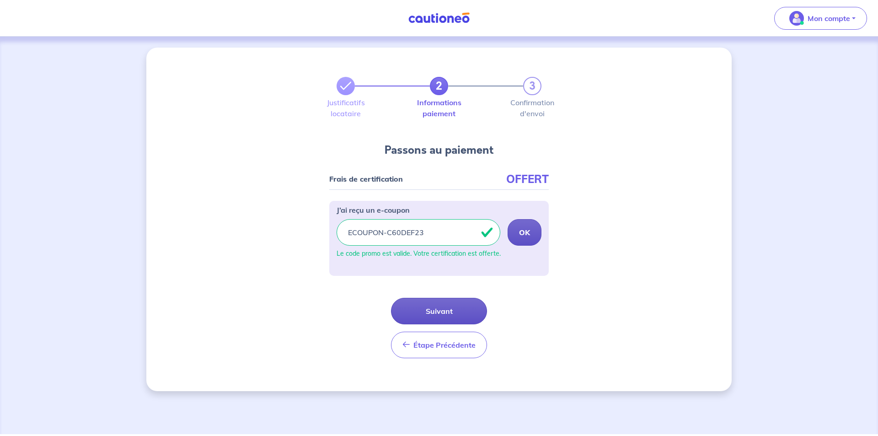
click at [450, 307] on button "Suivant" at bounding box center [439, 311] width 96 height 27
